Goal: Task Accomplishment & Management: Use online tool/utility

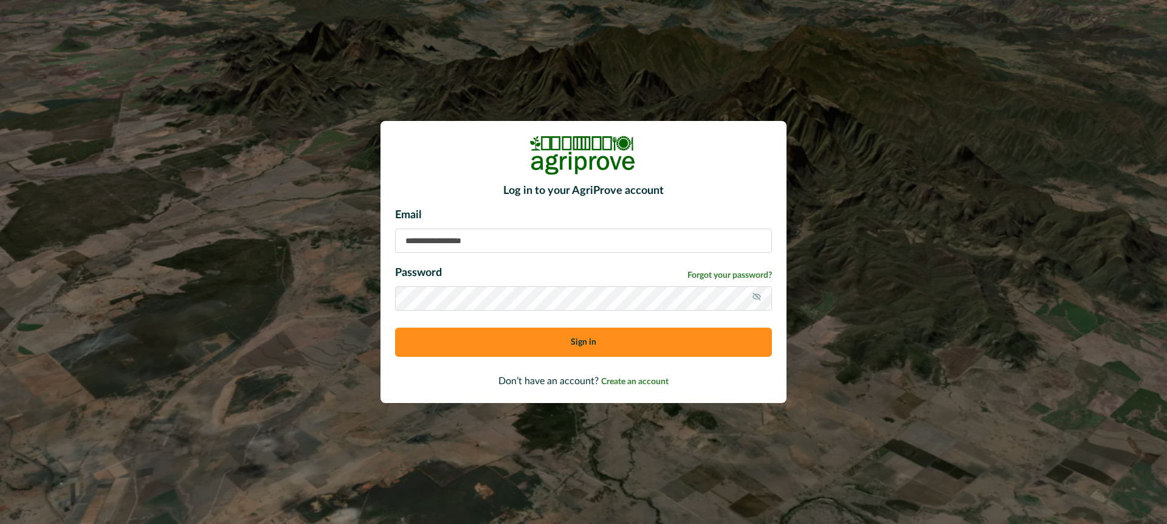
click at [415, 236] on input at bounding box center [583, 241] width 377 height 24
type input "**********"
click at [509, 342] on button "Sign in" at bounding box center [583, 342] width 377 height 29
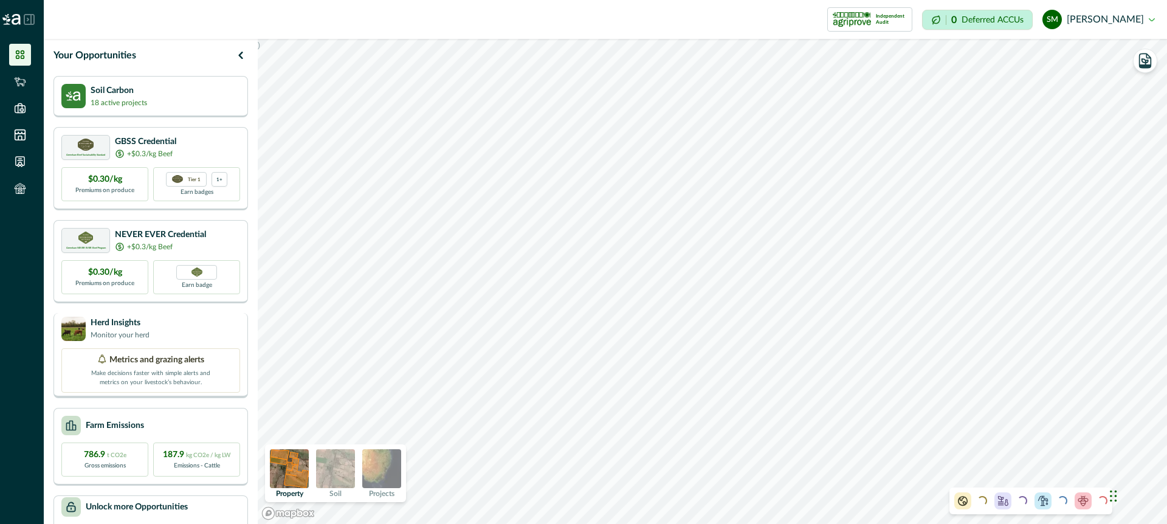
scroll to position [2, 0]
click at [1065, 495] on div "Loading..." at bounding box center [1051, 500] width 33 height 17
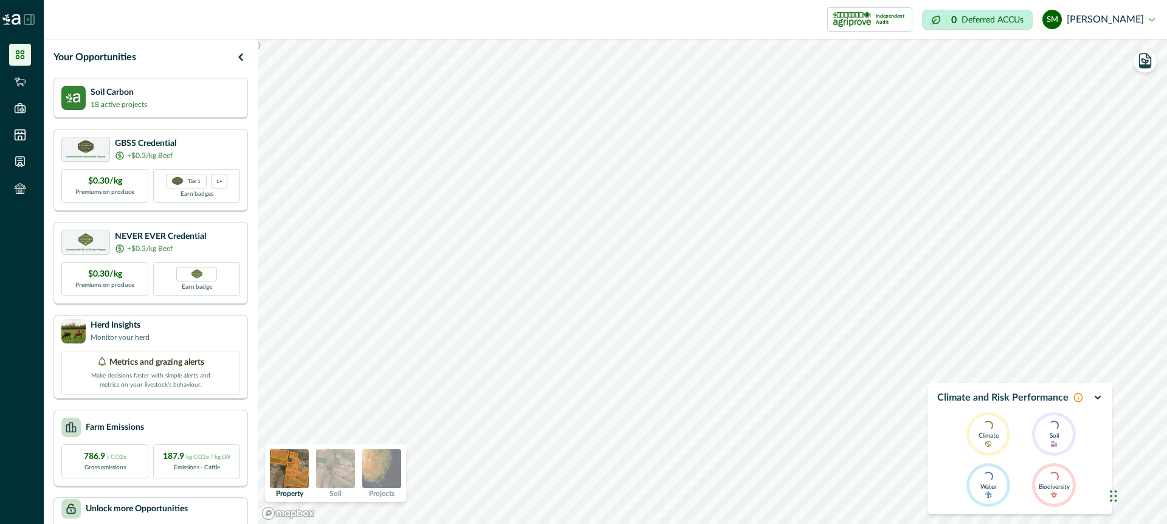
click at [1077, 394] on icon at bounding box center [1079, 398] width 10 height 10
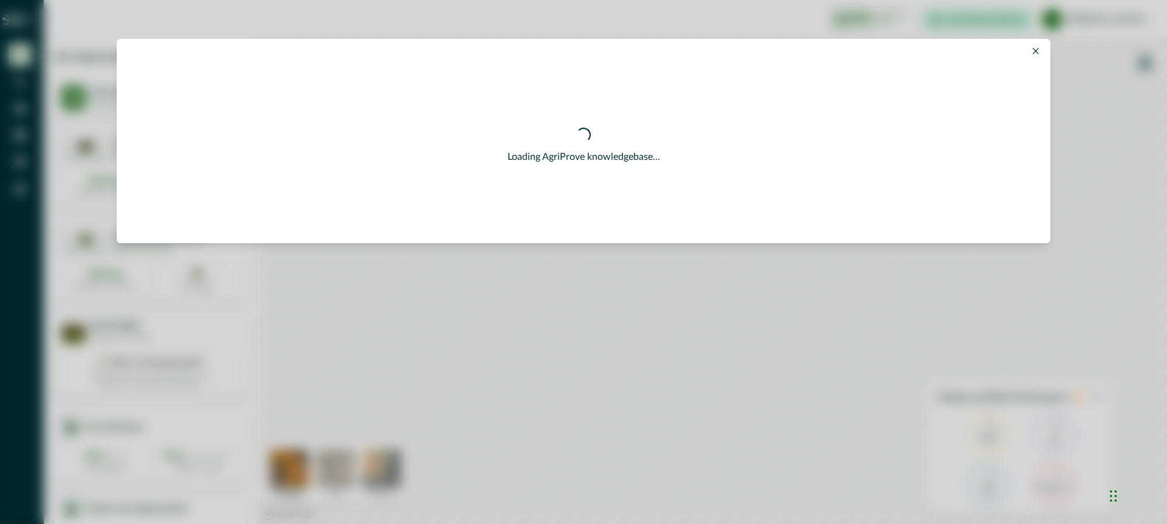
click at [1035, 49] on icon "Close" at bounding box center [1036, 51] width 6 height 6
